Goal: Check status: Check status

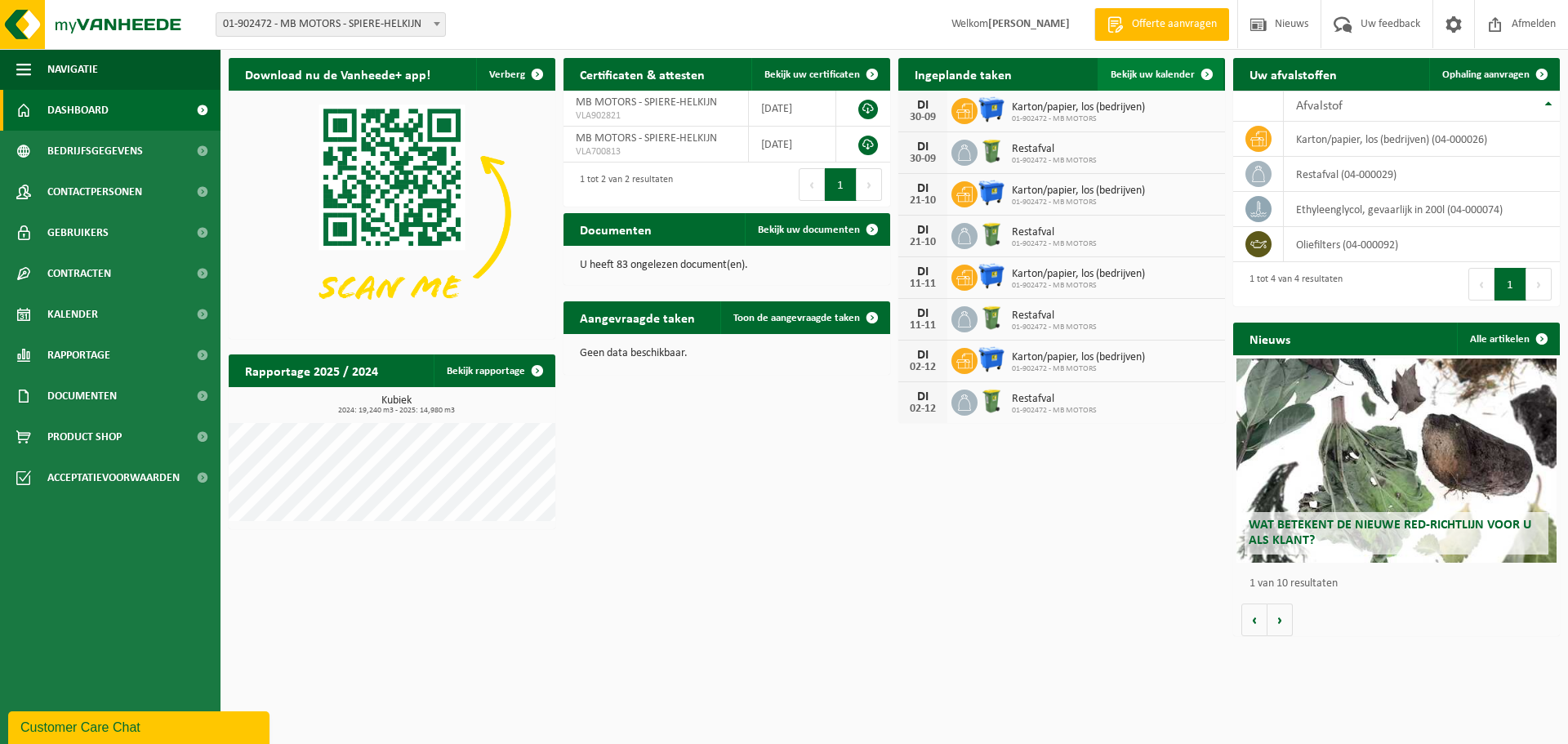
click at [1143, 70] on span "Bekijk uw kalender" at bounding box center [1152, 75] width 84 height 11
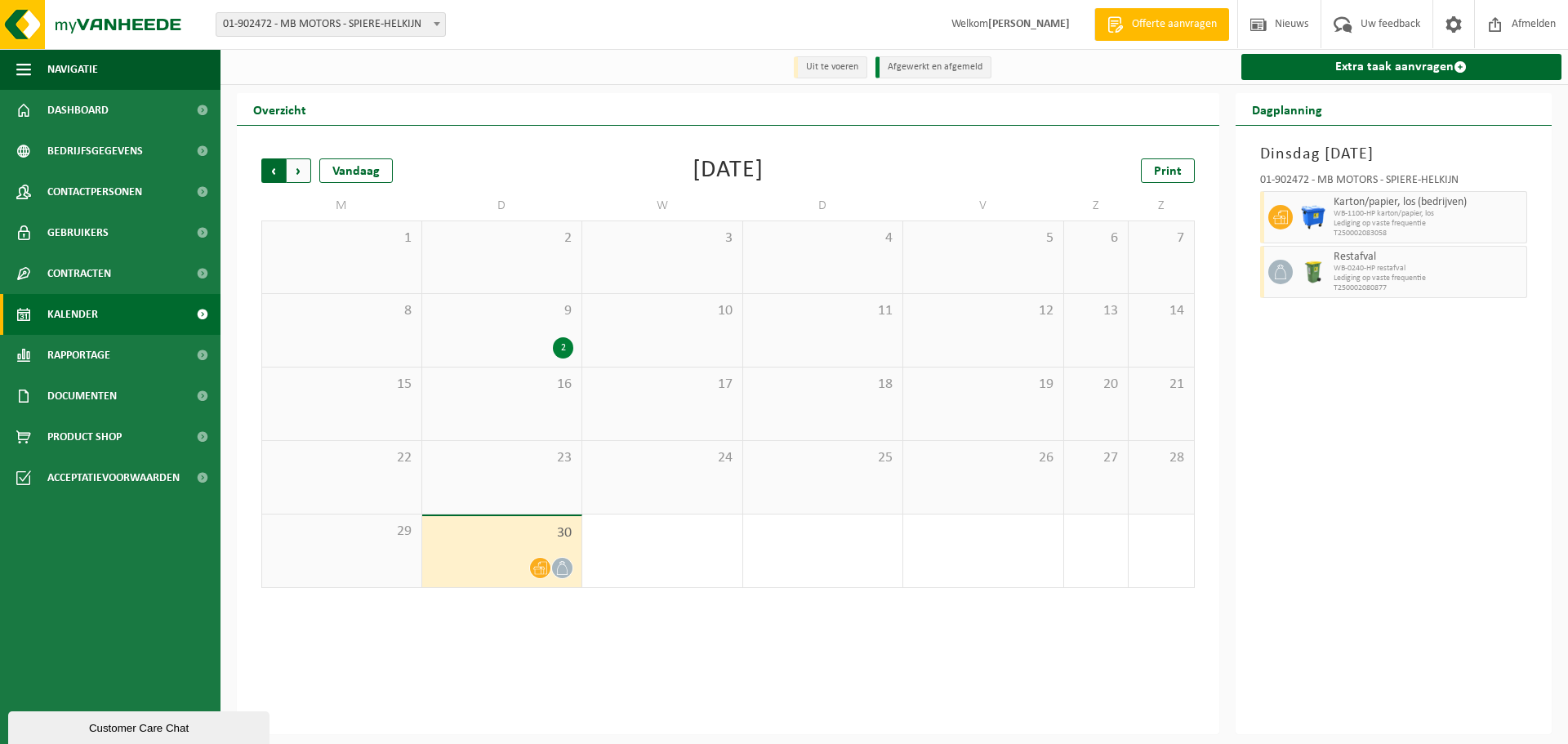
click at [298, 173] on span "Volgende" at bounding box center [298, 170] width 24 height 24
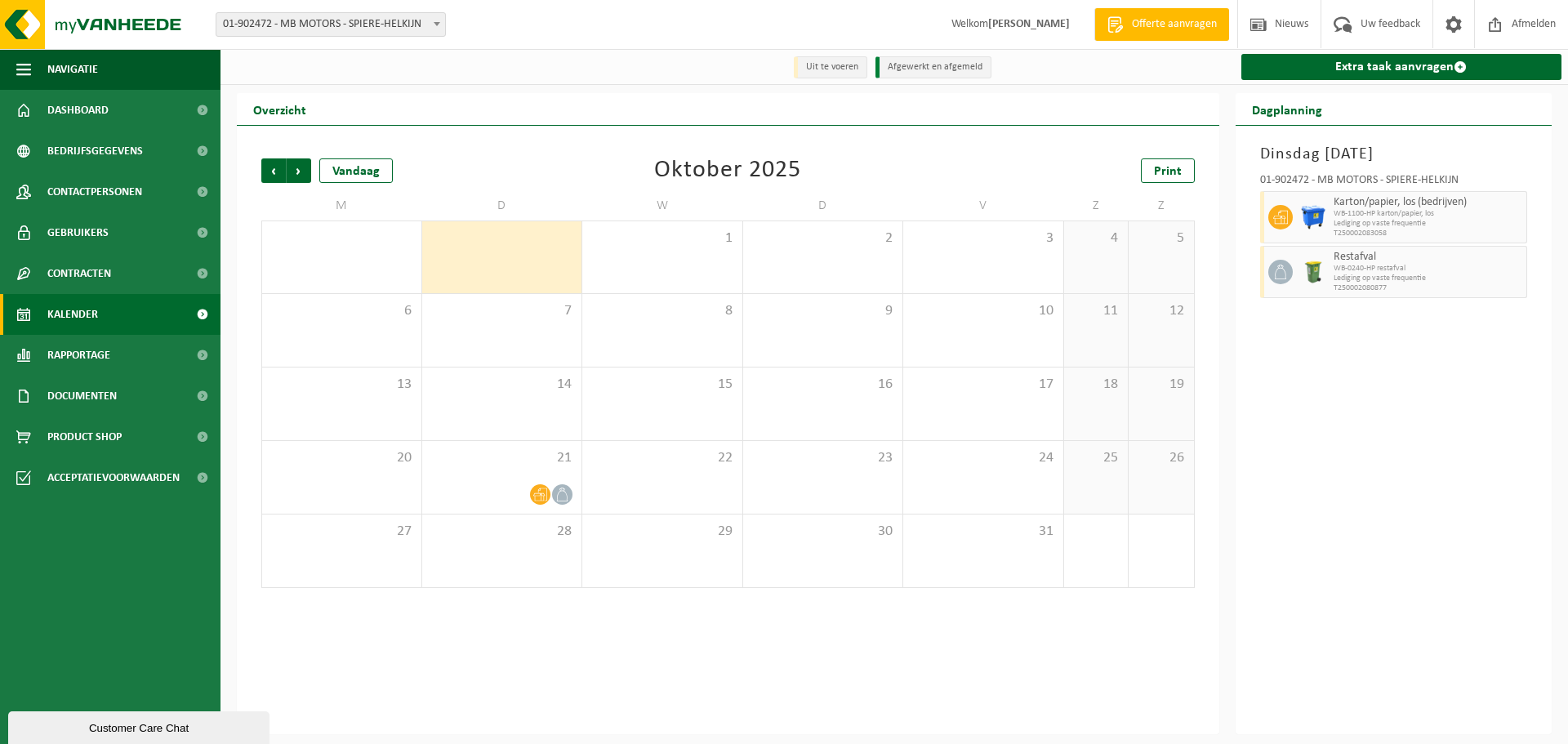
click at [298, 173] on span "Volgende" at bounding box center [298, 170] width 24 height 24
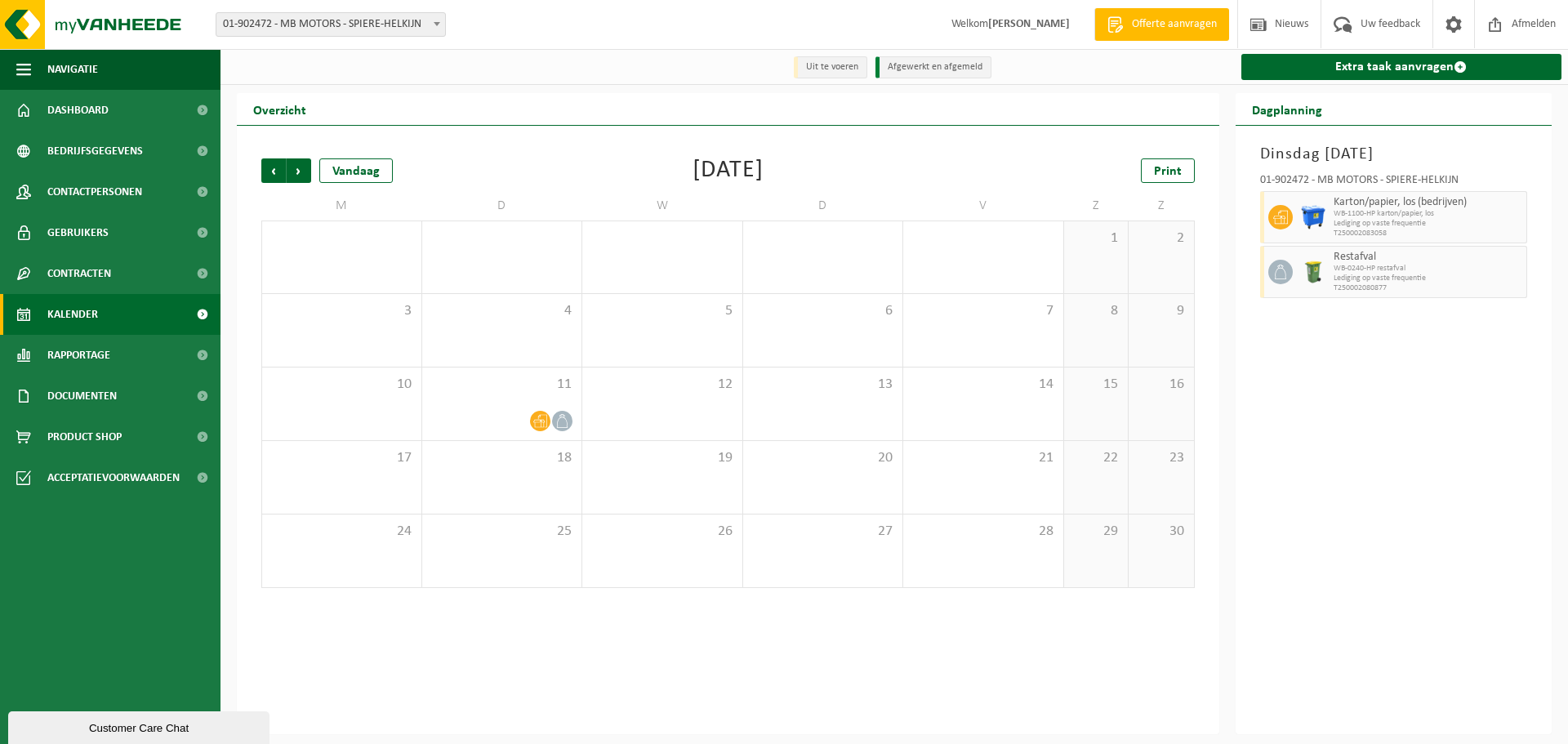
click at [298, 173] on span "Volgende" at bounding box center [298, 170] width 24 height 24
click at [276, 171] on span "Vorige" at bounding box center [273, 170] width 24 height 24
click at [354, 175] on div "Vandaag" at bounding box center [356, 170] width 74 height 24
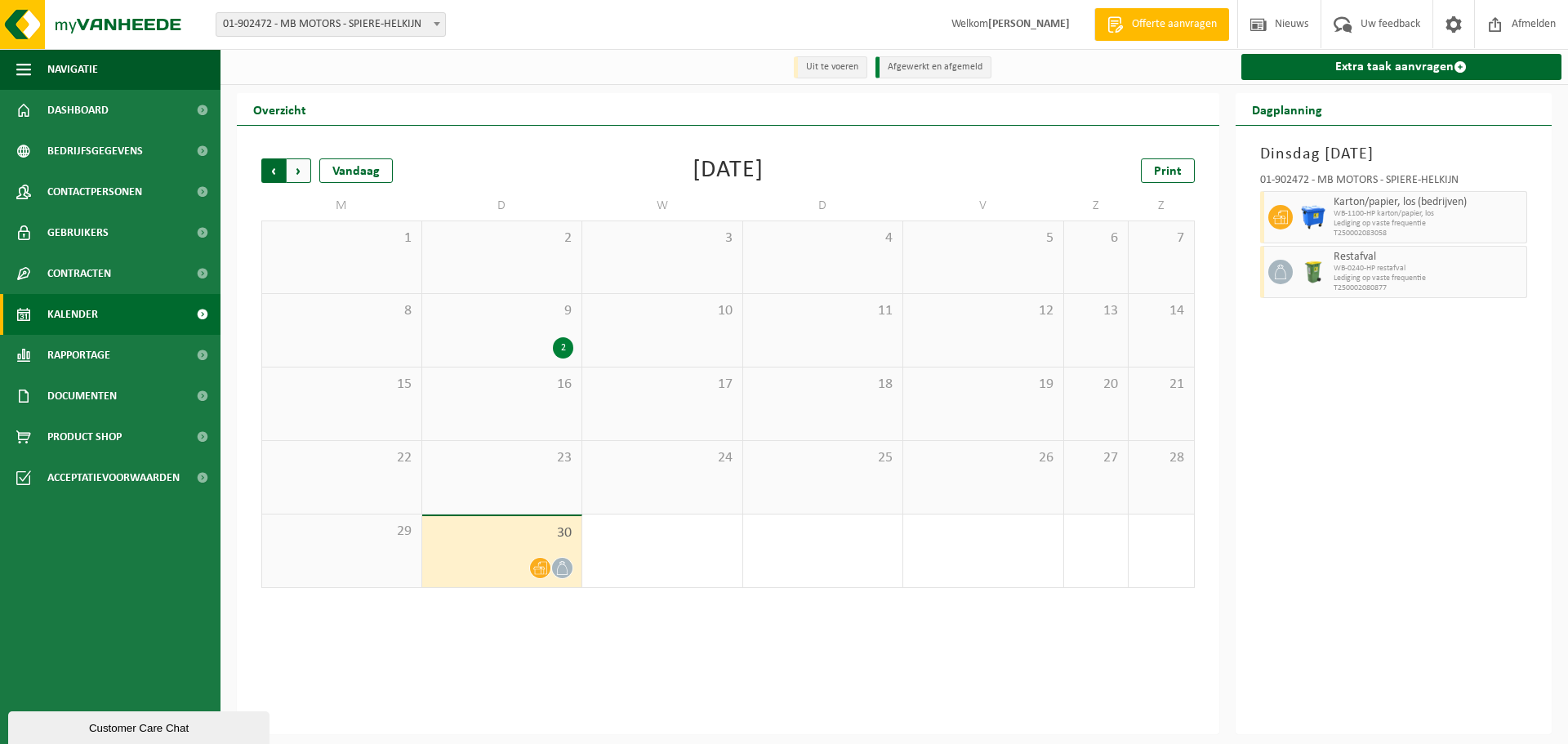
click at [305, 170] on span "Volgende" at bounding box center [298, 170] width 24 height 24
